Goal: Find specific page/section: Find specific page/section

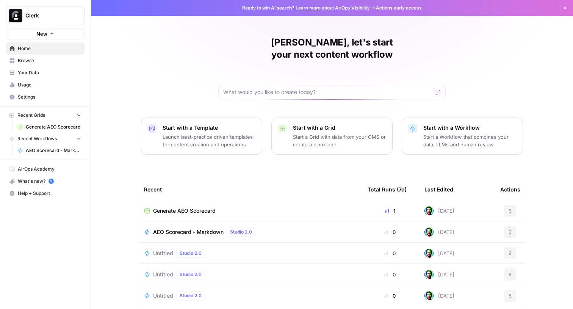
click at [27, 67] on link "Your Data" at bounding box center [45, 73] width 78 height 12
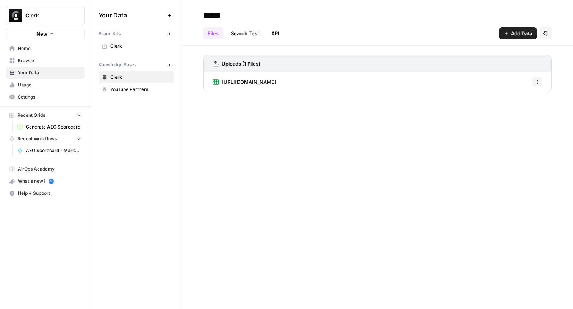
click at [126, 39] on div "Brand Kits New" at bounding box center [136, 33] width 75 height 13
click at [125, 43] on span "Clerk" at bounding box center [140, 46] width 60 height 7
